Goal: Find specific page/section: Find specific page/section

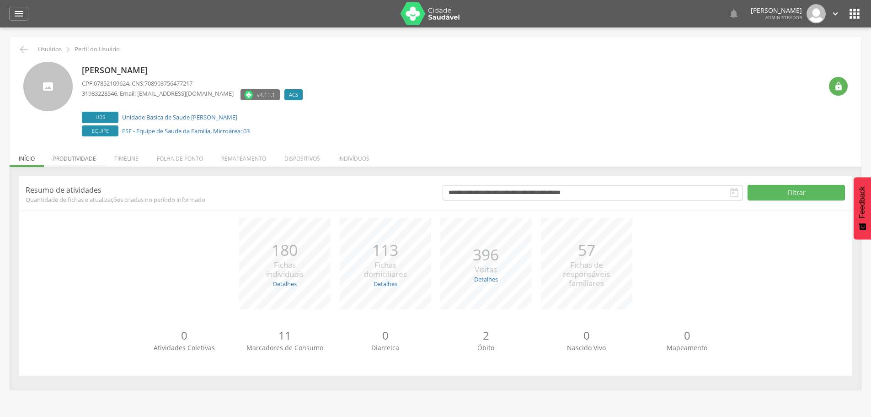
click at [75, 156] on li "Produtividade" at bounding box center [74, 155] width 61 height 21
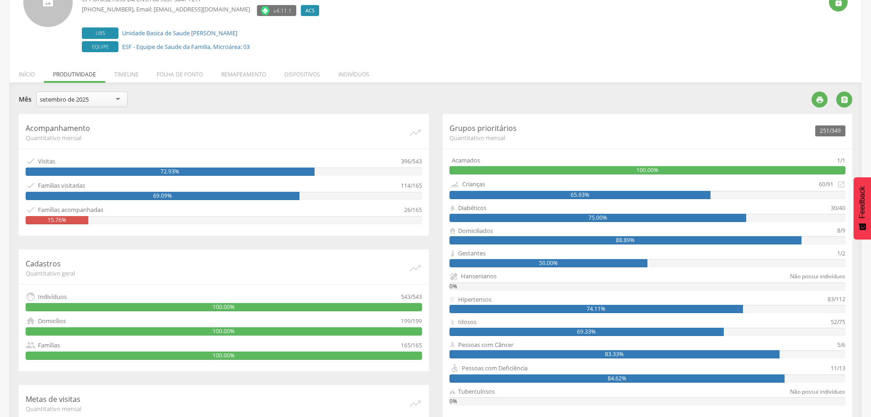
scroll to position [91, 0]
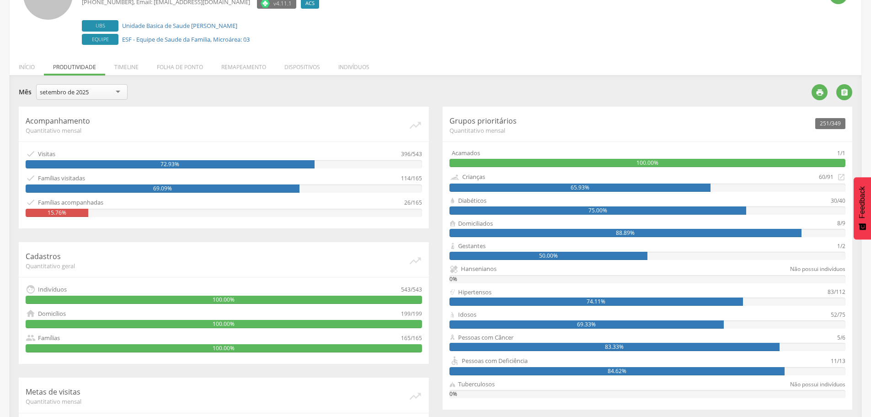
click at [117, 91] on div "setembro de 2025" at bounding box center [81, 92] width 91 height 16
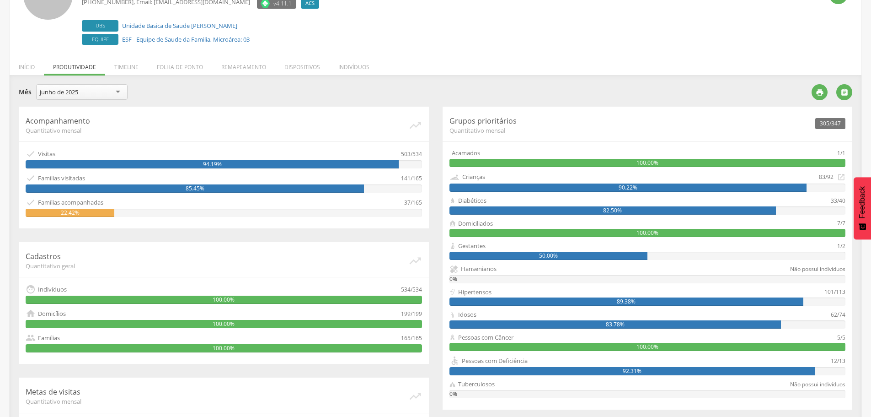
click at [117, 92] on div "junho de 2025" at bounding box center [81, 92] width 91 height 16
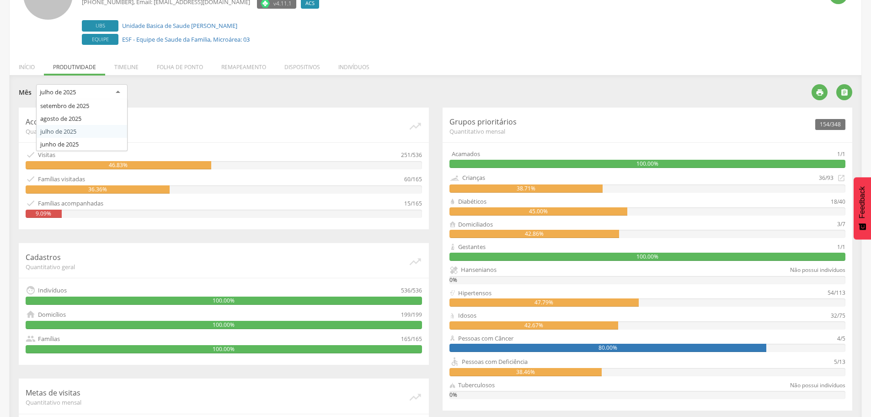
click at [116, 89] on div "julho de 2025" at bounding box center [81, 92] width 91 height 16
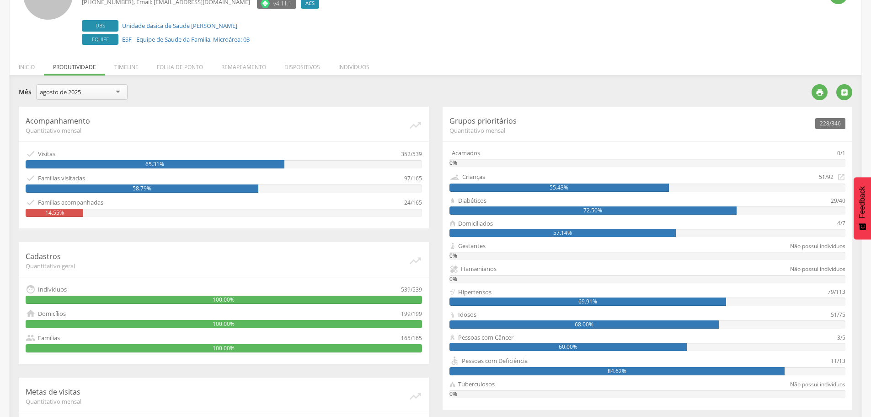
click at [115, 89] on div "agosto de 2025" at bounding box center [81, 92] width 91 height 16
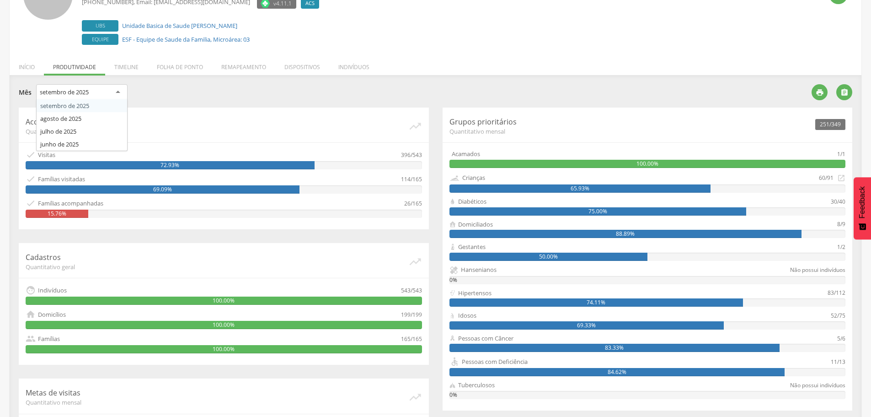
click at [123, 90] on div "setembro de 2025" at bounding box center [81, 92] width 91 height 16
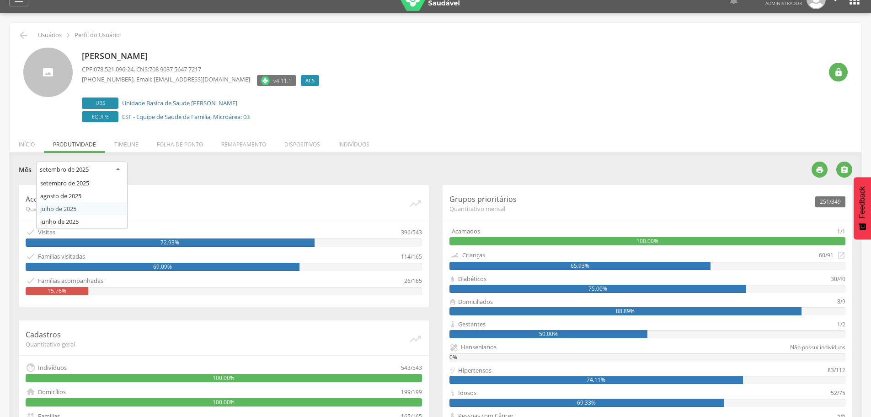
scroll to position [0, 0]
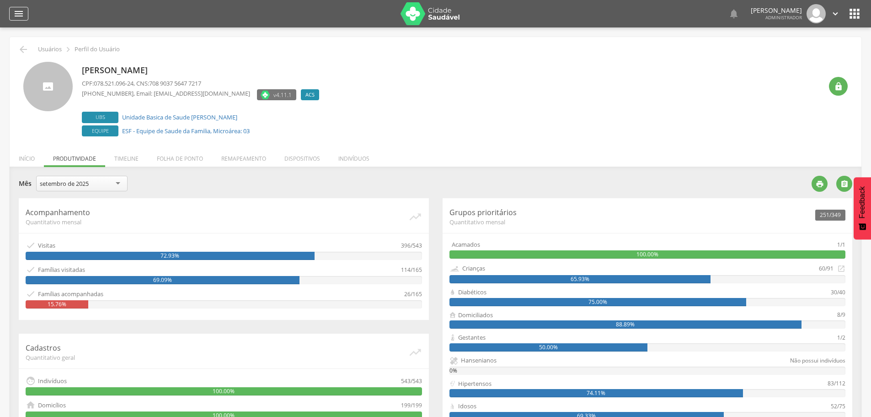
click at [20, 12] on icon "" at bounding box center [18, 13] width 11 height 11
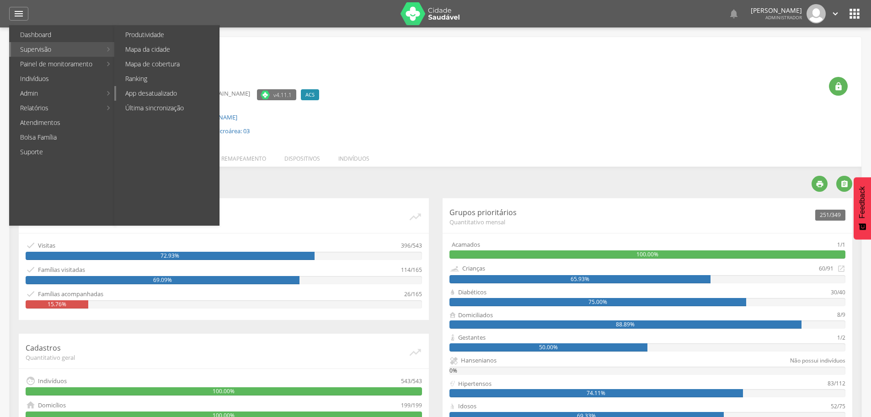
click at [158, 93] on link "App desatualizado" at bounding box center [167, 93] width 103 height 15
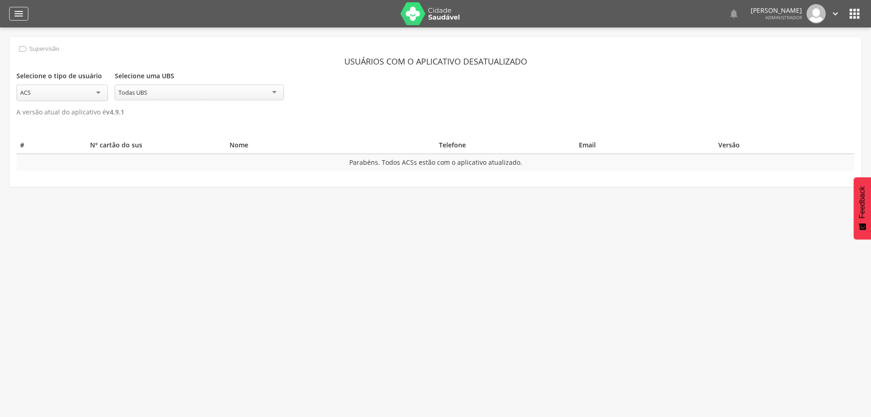
click at [21, 16] on icon "" at bounding box center [18, 13] width 11 height 11
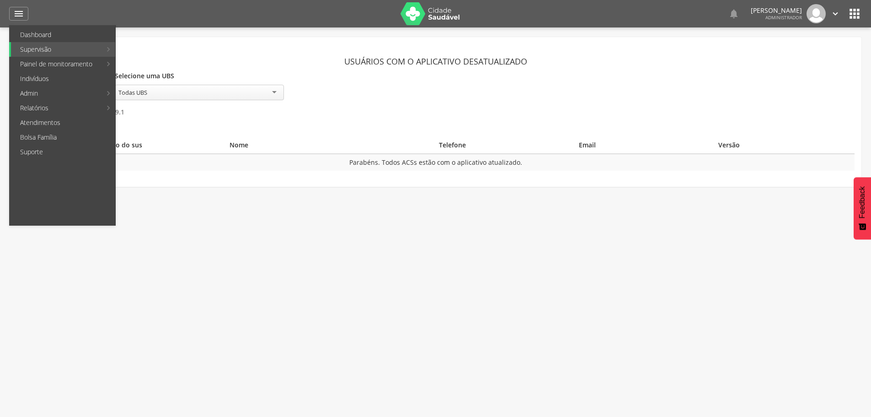
click at [157, 107] on link "Última sincronização" at bounding box center [167, 108] width 103 height 15
